Goal: Use online tool/utility: Utilize a website feature to perform a specific function

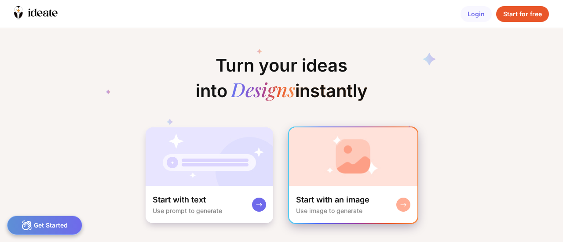
click at [360, 181] on img at bounding box center [353, 156] width 128 height 58
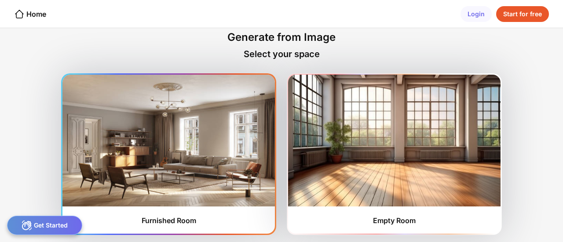
click at [181, 157] on img at bounding box center [168, 141] width 212 height 132
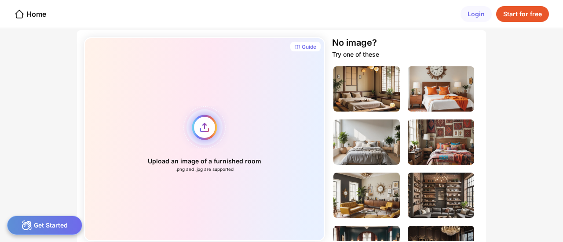
click at [205, 132] on div "Upload an image of a furnished room .png and .jpg are supported" at bounding box center [204, 139] width 241 height 204
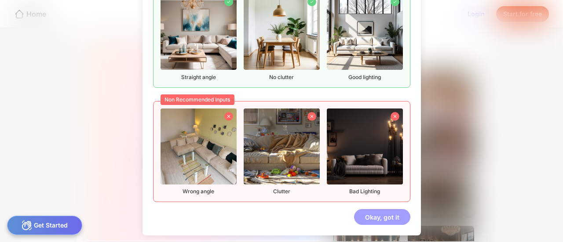
click at [382, 215] on div "Okay, got it" at bounding box center [382, 217] width 56 height 16
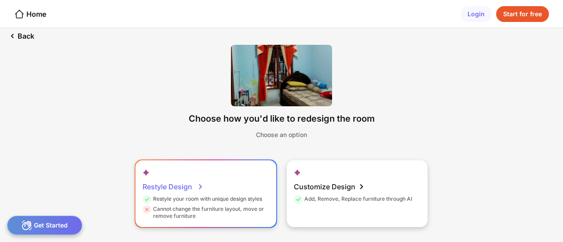
click at [233, 198] on div "Restyle your room with unique design styles" at bounding box center [202, 201] width 120 height 10
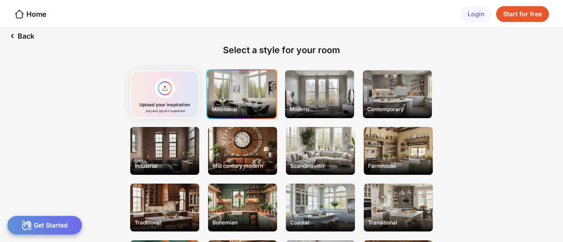
click at [261, 87] on div "Minimalist" at bounding box center [241, 94] width 69 height 48
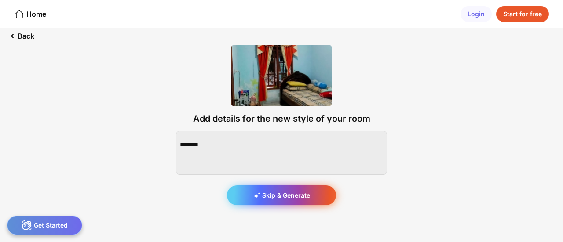
click at [258, 195] on icon at bounding box center [256, 195] width 7 height 7
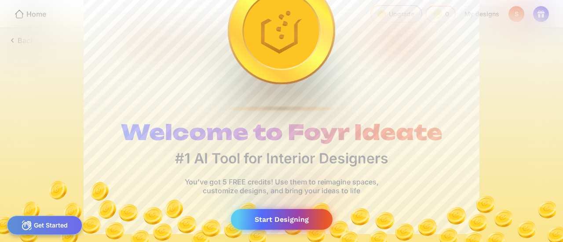
click at [266, 217] on div "Start Designing" at bounding box center [282, 219] width 102 height 21
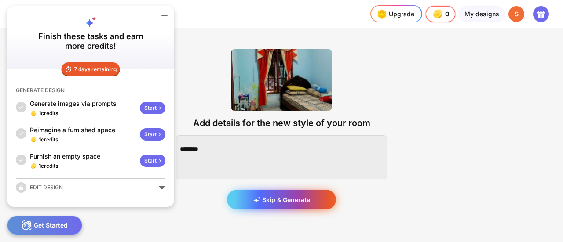
click at [266, 209] on div "Skip & Generate" at bounding box center [281, 200] width 109 height 20
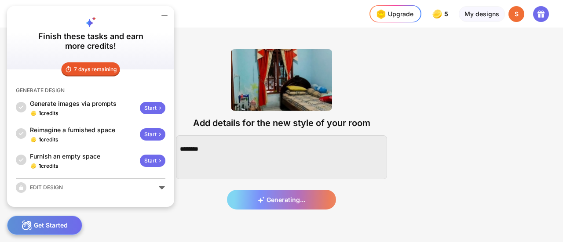
click at [163, 18] on icon at bounding box center [164, 16] width 11 height 11
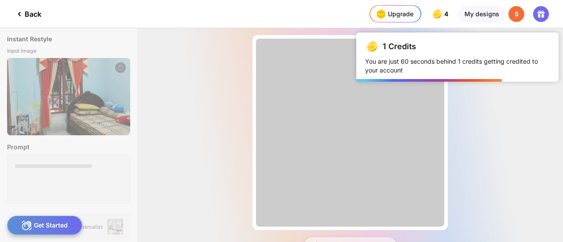
click at [448, 191] on div "In Queue Almost there... Edit Design In [GEOGRAPHIC_DATA]" at bounding box center [349, 135] width 425 height 214
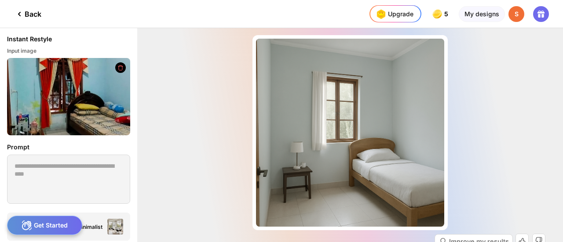
scroll to position [54, 0]
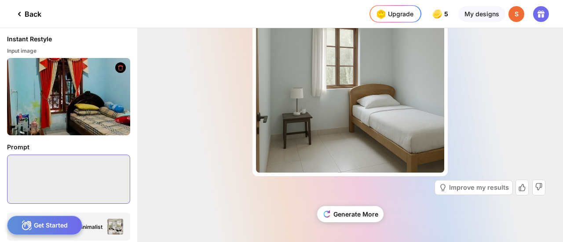
click at [81, 162] on textarea at bounding box center [68, 179] width 123 height 49
